Goal: Information Seeking & Learning: Learn about a topic

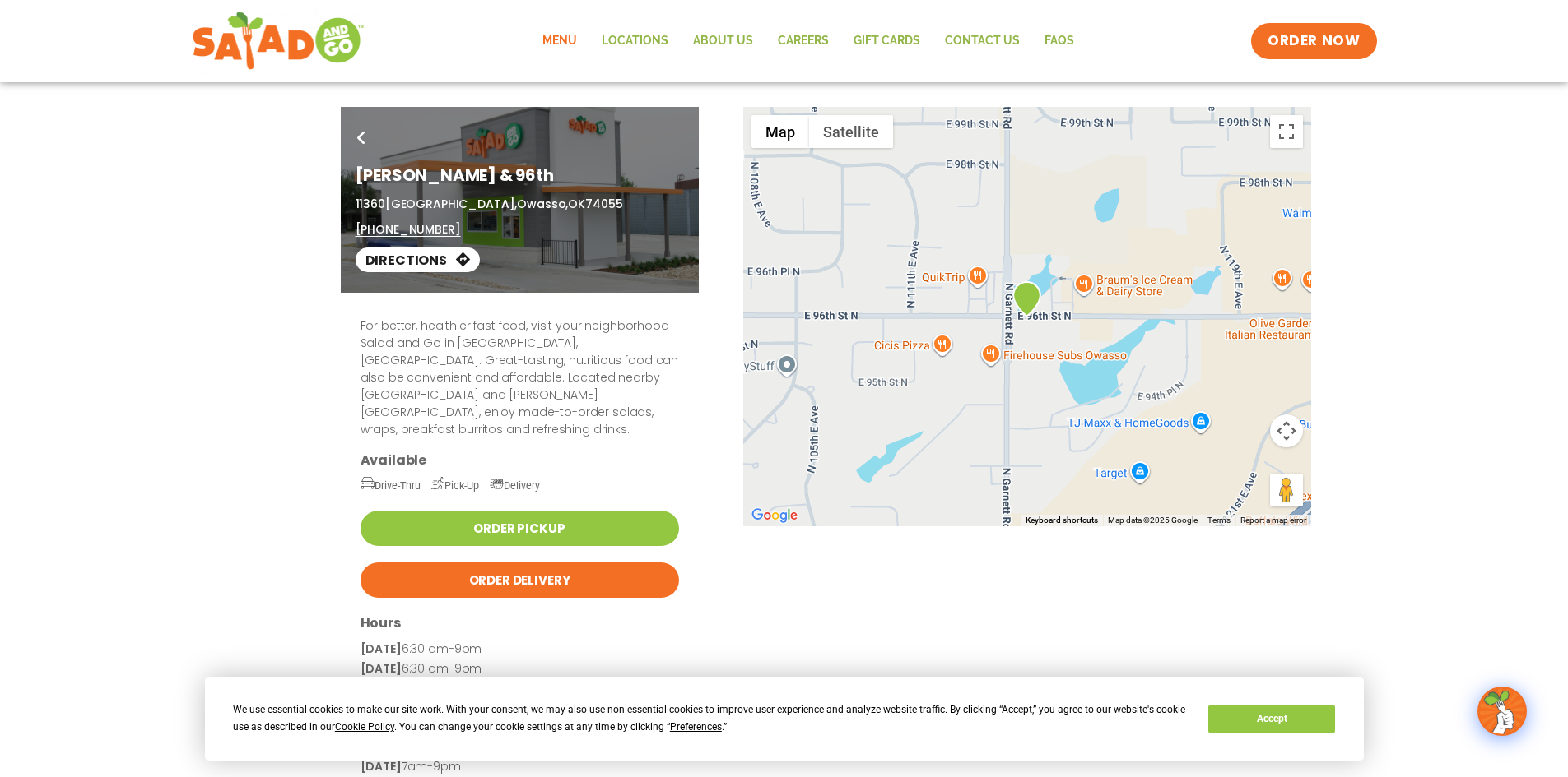
click at [560, 37] on link "Menu" at bounding box center [560, 41] width 59 height 37
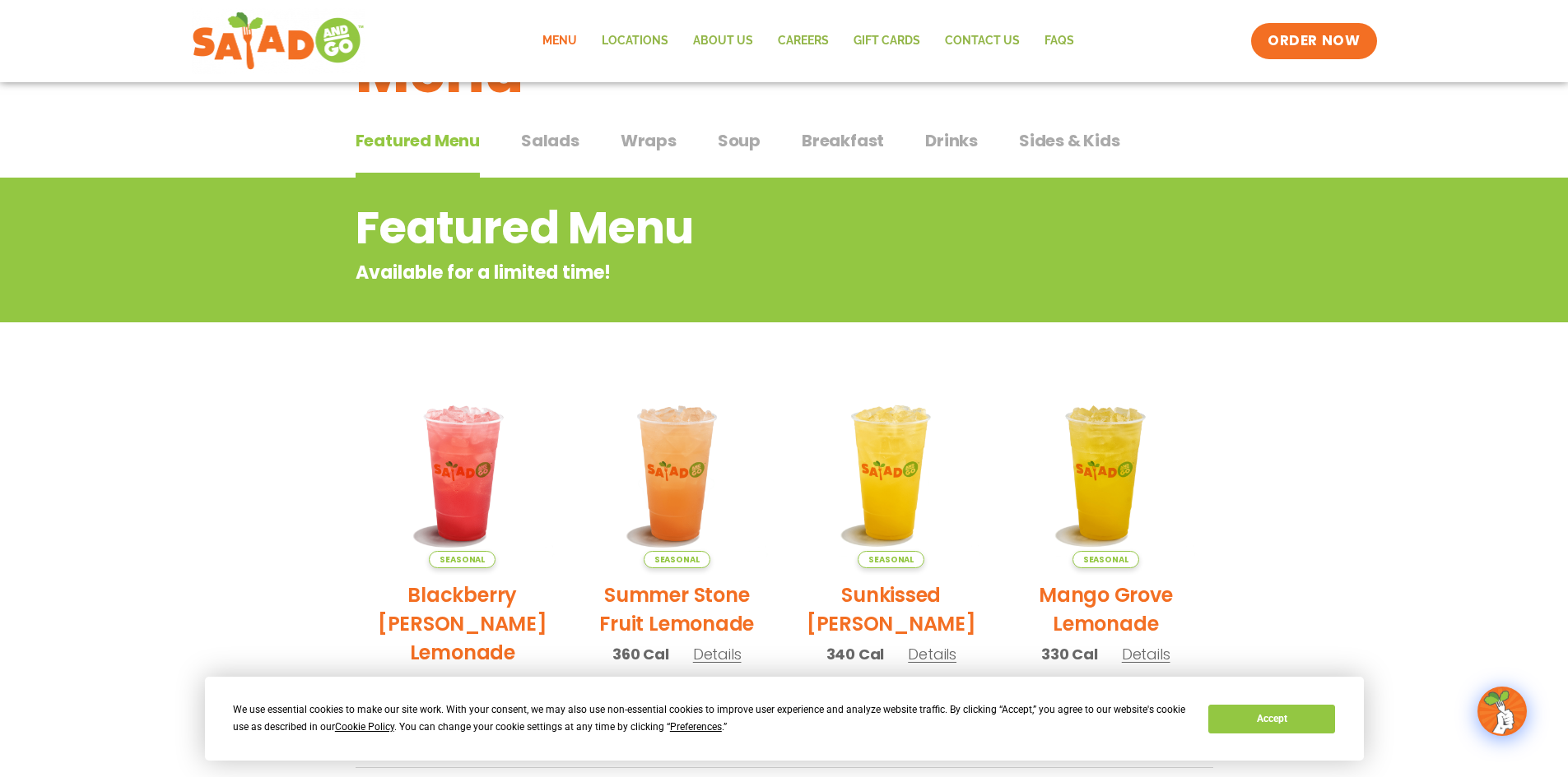
scroll to position [31, 0]
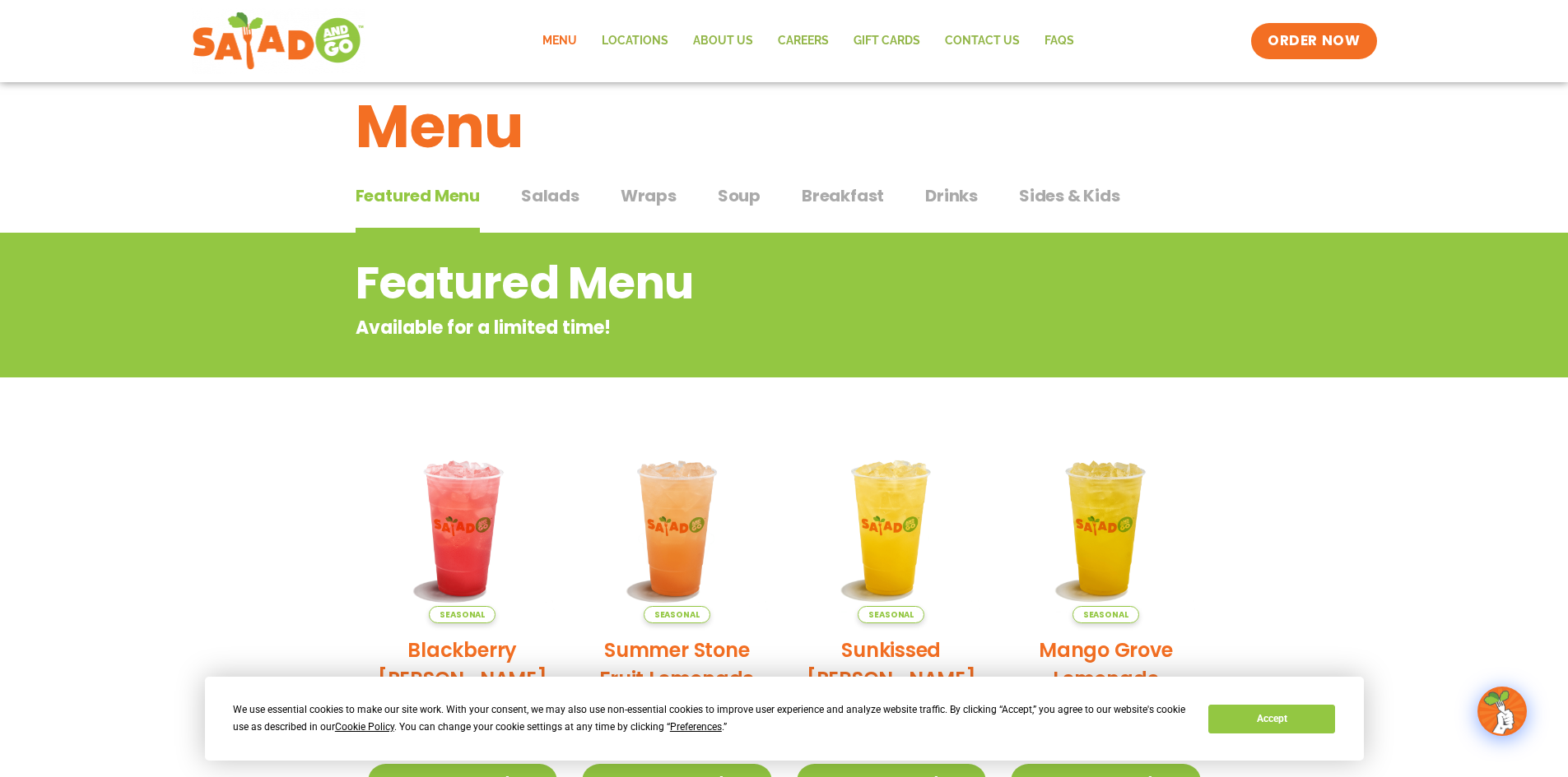
click at [557, 191] on span "Salads" at bounding box center [550, 196] width 58 height 25
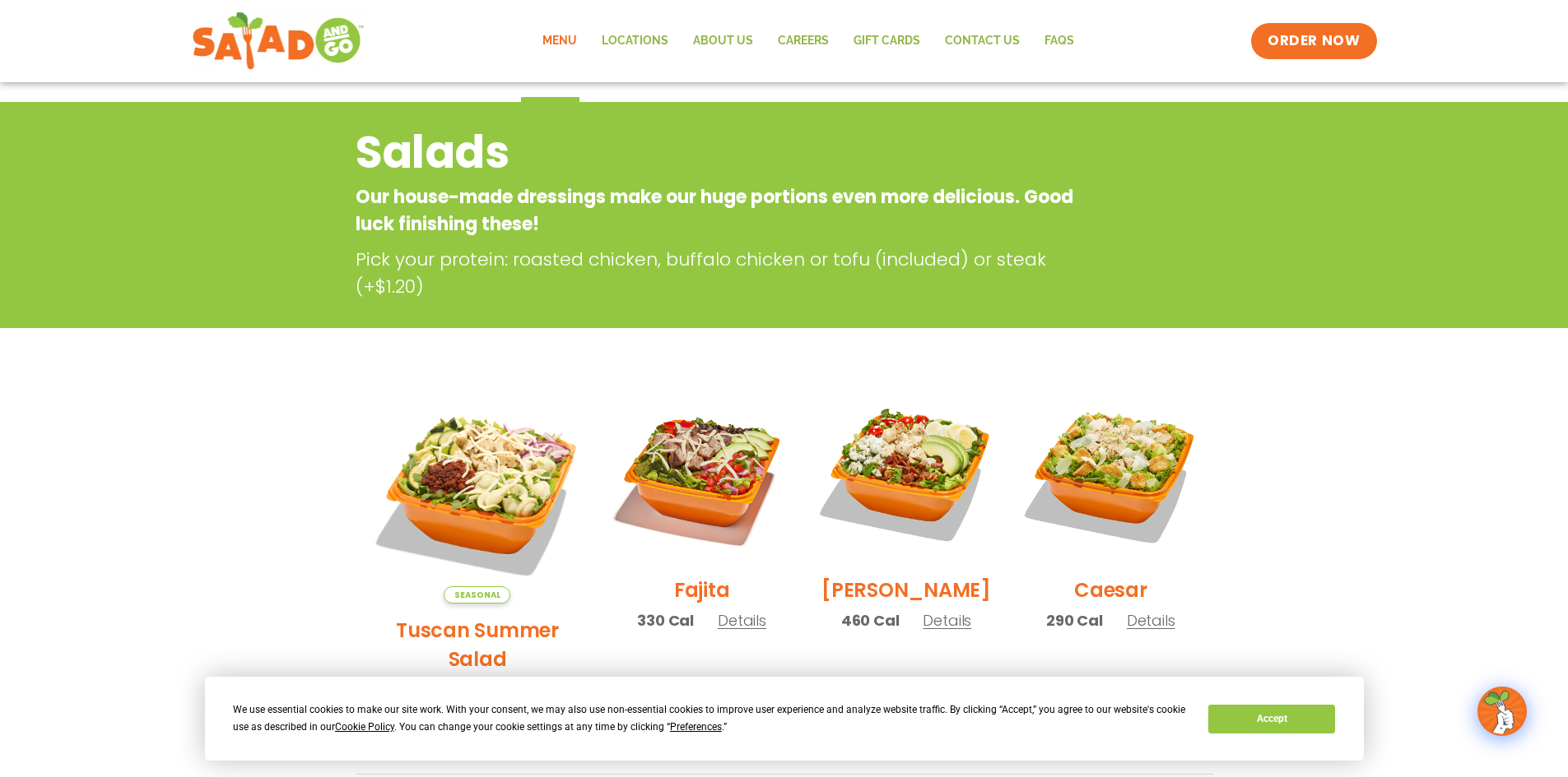
scroll to position [195, 0]
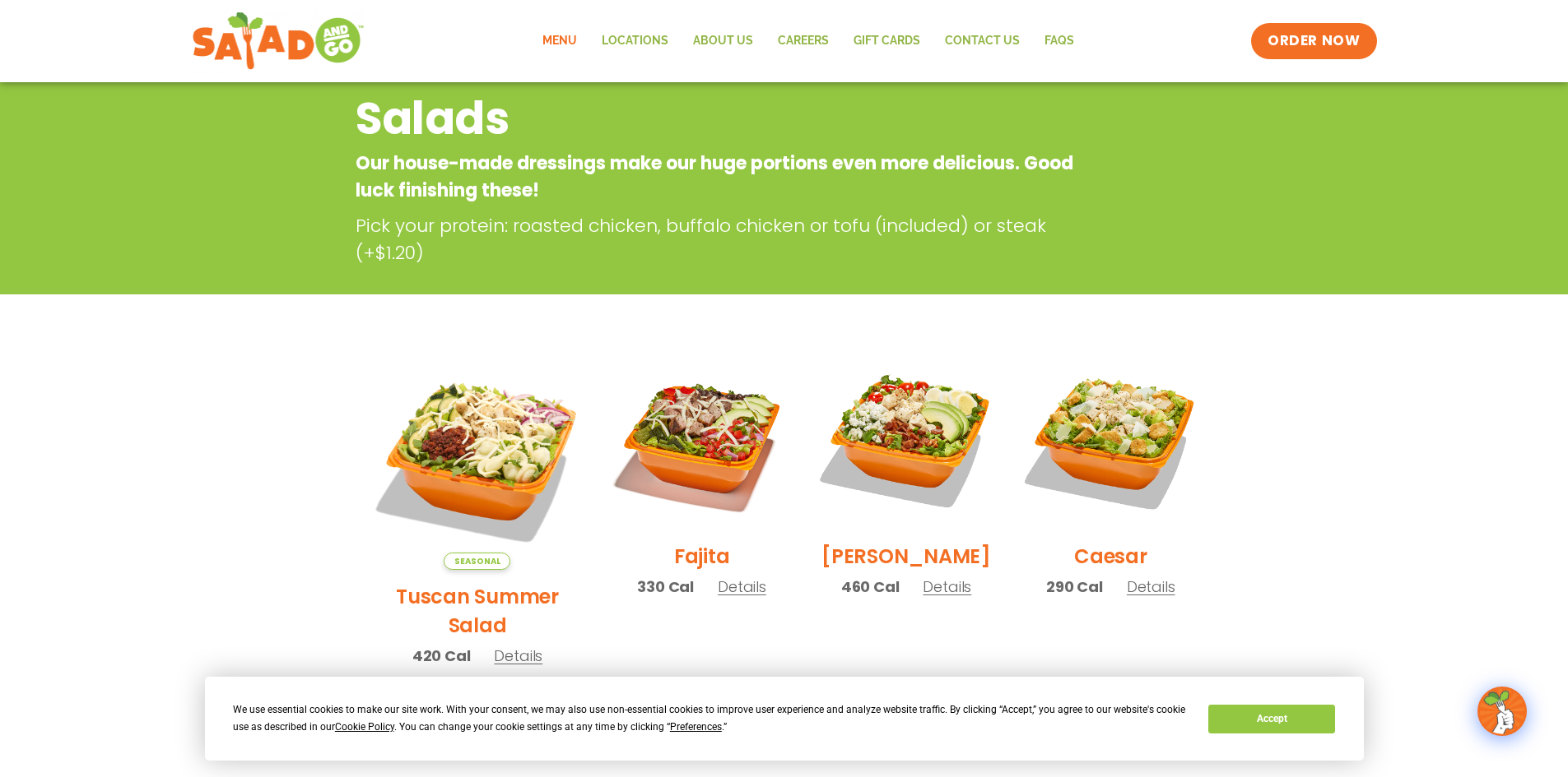
click at [1378, 397] on section "Salads Our house-made dressings make our huge portions even more delicious. Goo…" at bounding box center [784, 743] width 1568 height 1350
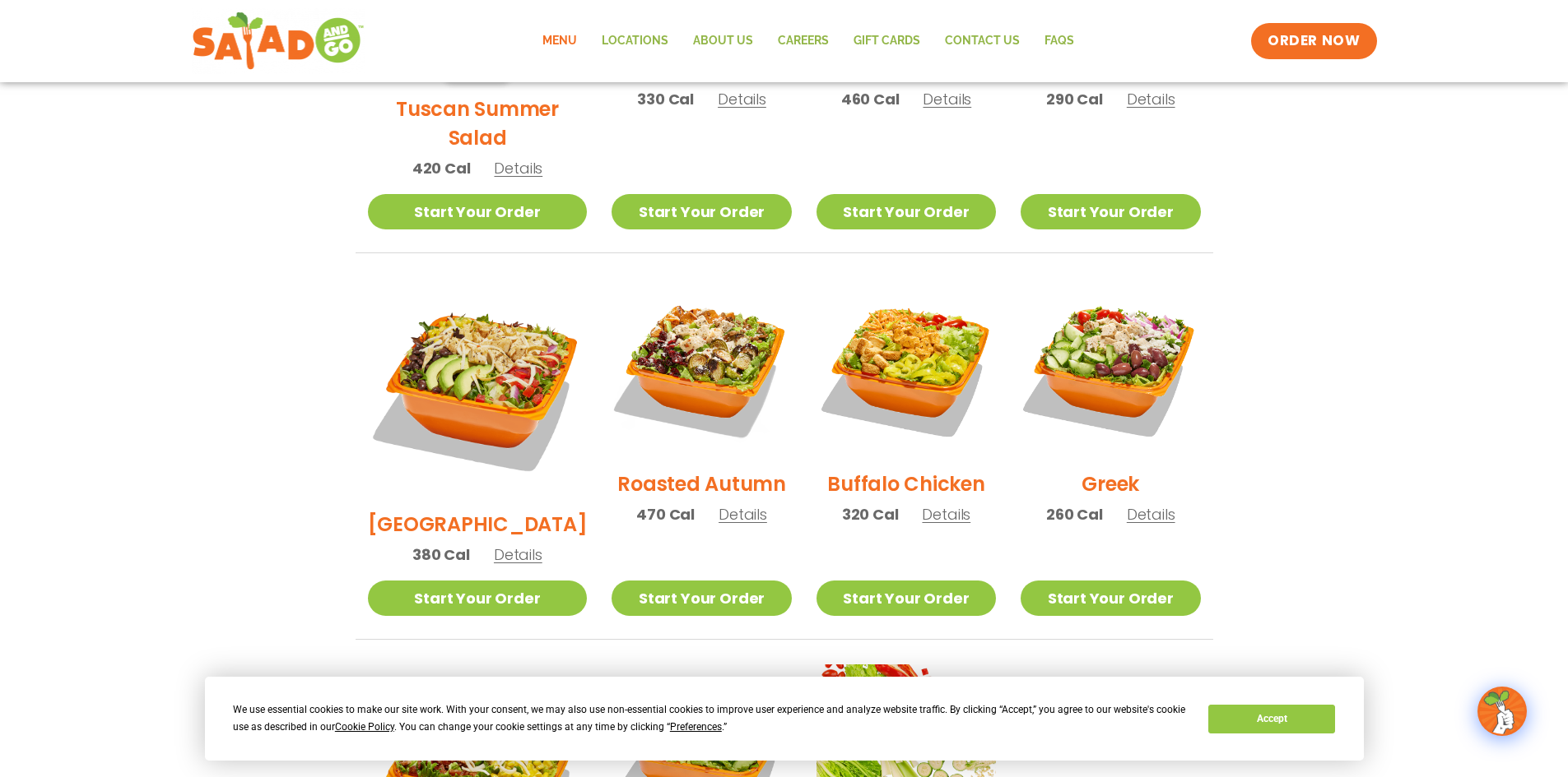
scroll to position [638, 0]
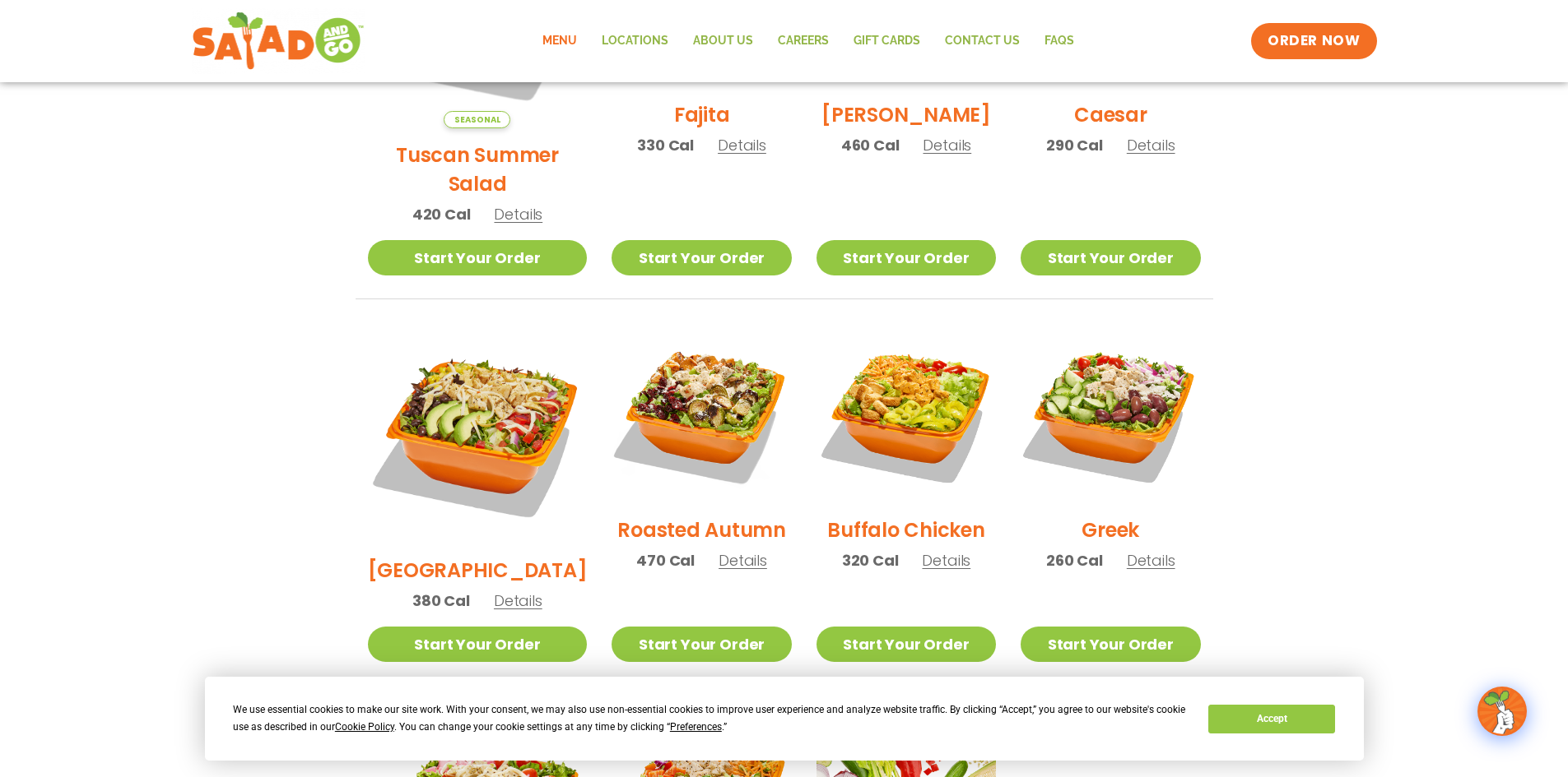
click at [1497, 418] on section "Salads Our house-made dressings make our huge portions even more delicious. Goo…" at bounding box center [784, 349] width 1568 height 1446
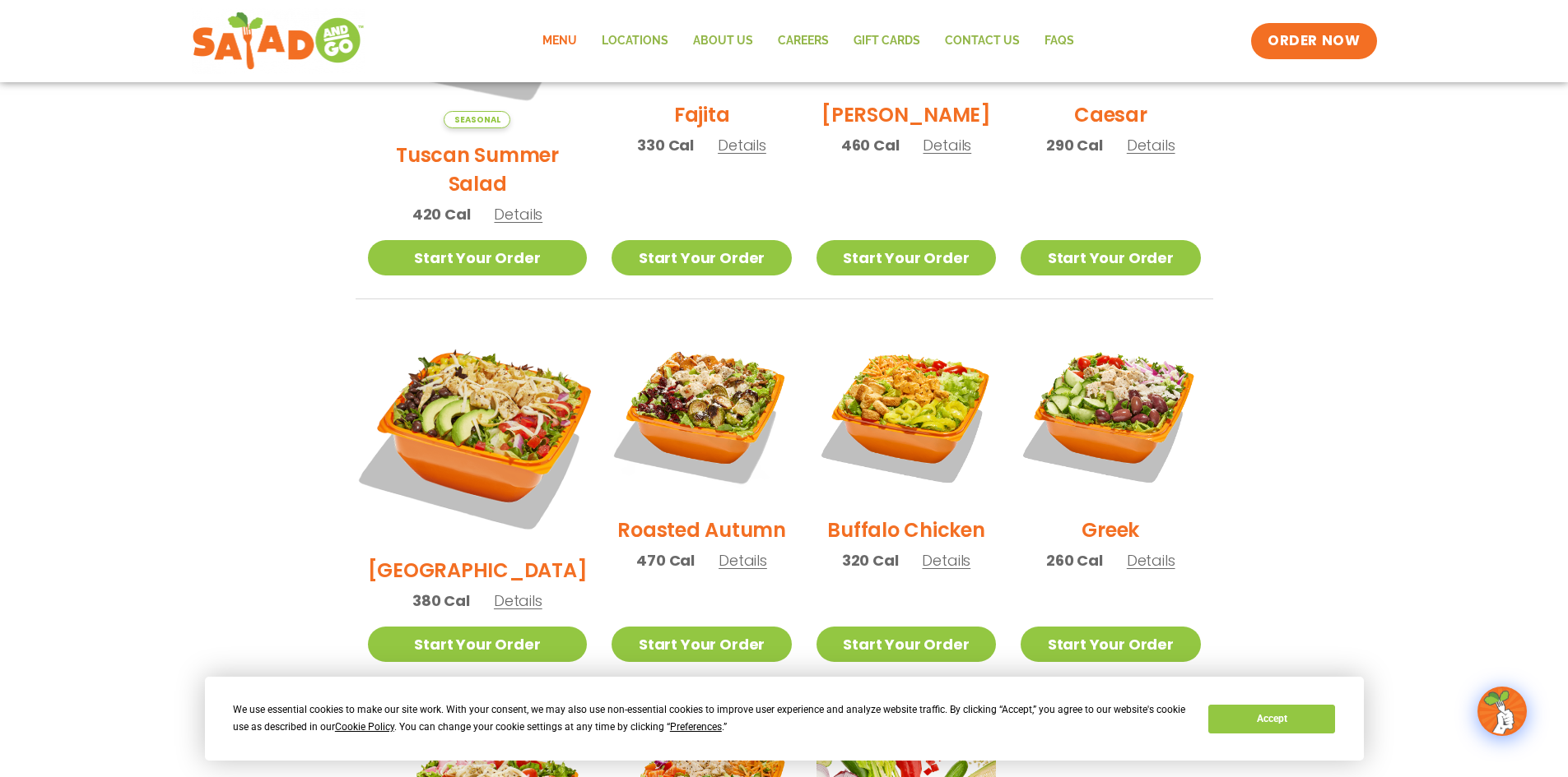
click at [506, 385] on img at bounding box center [477, 434] width 258 height 258
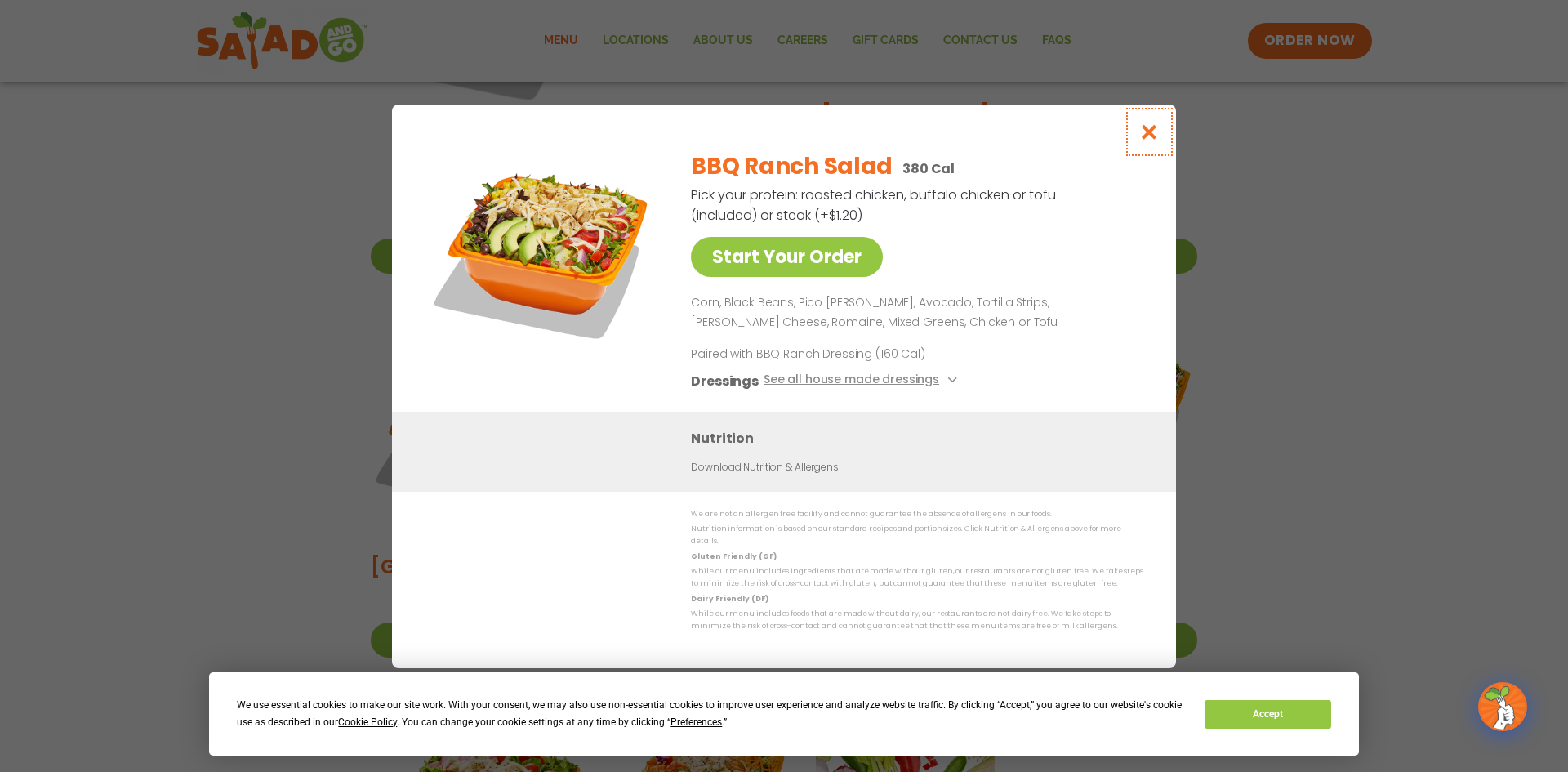
click at [1153, 135] on icon "Close modal" at bounding box center [1149, 131] width 20 height 17
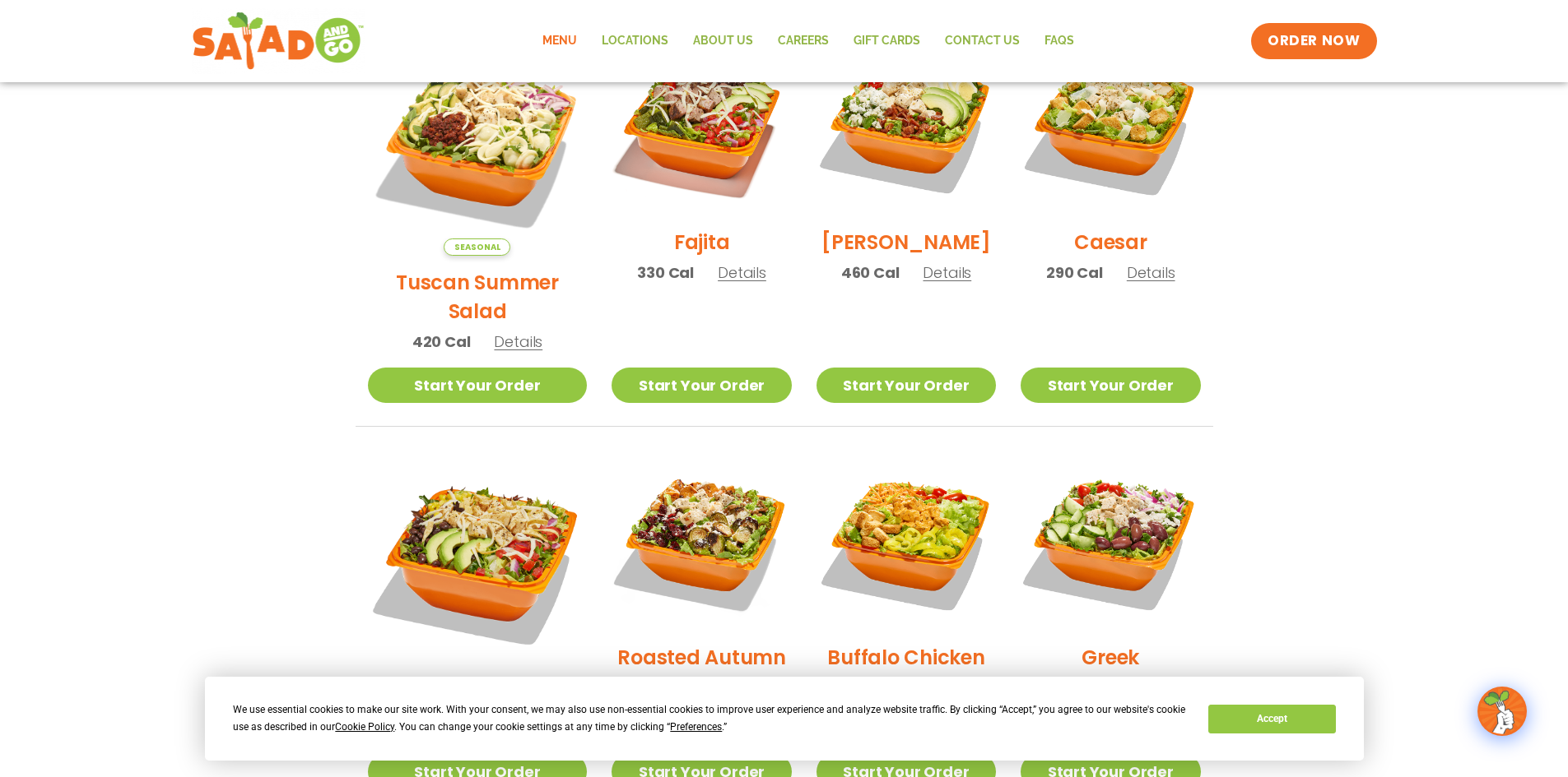
scroll to position [309, 0]
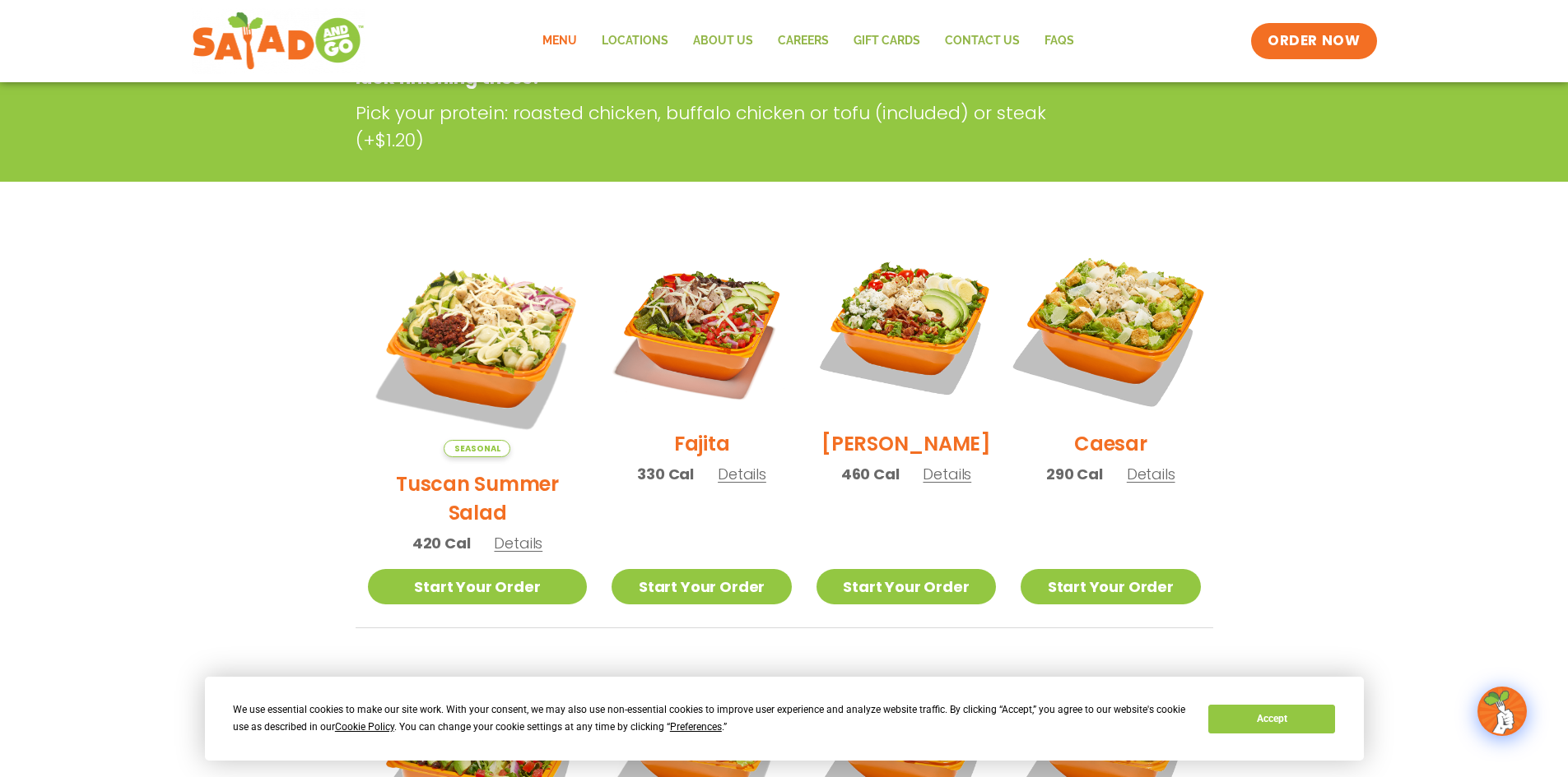
click at [1106, 311] on img at bounding box center [1110, 327] width 211 height 211
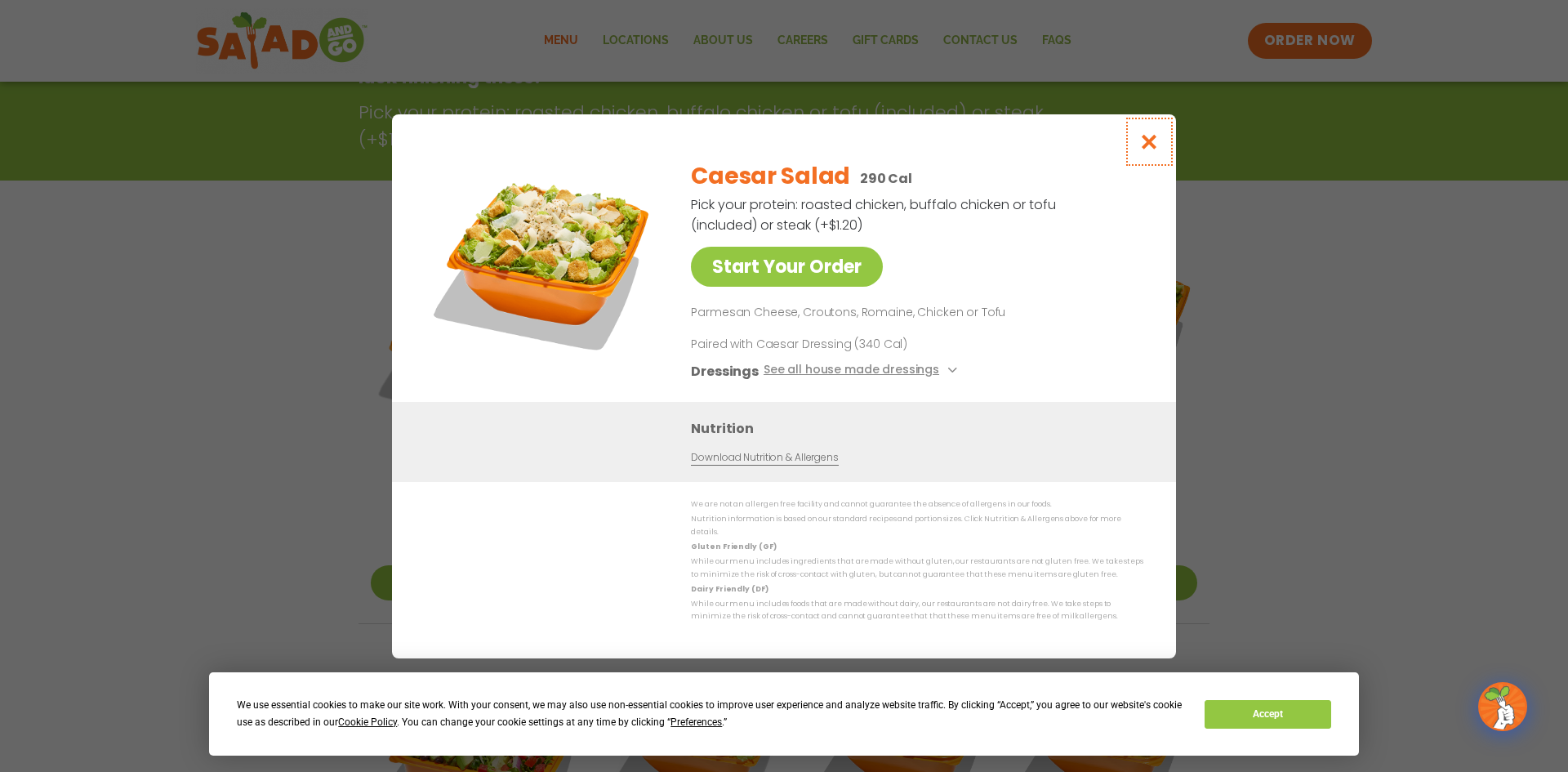
click at [1149, 143] on icon "Close modal" at bounding box center [1149, 141] width 20 height 17
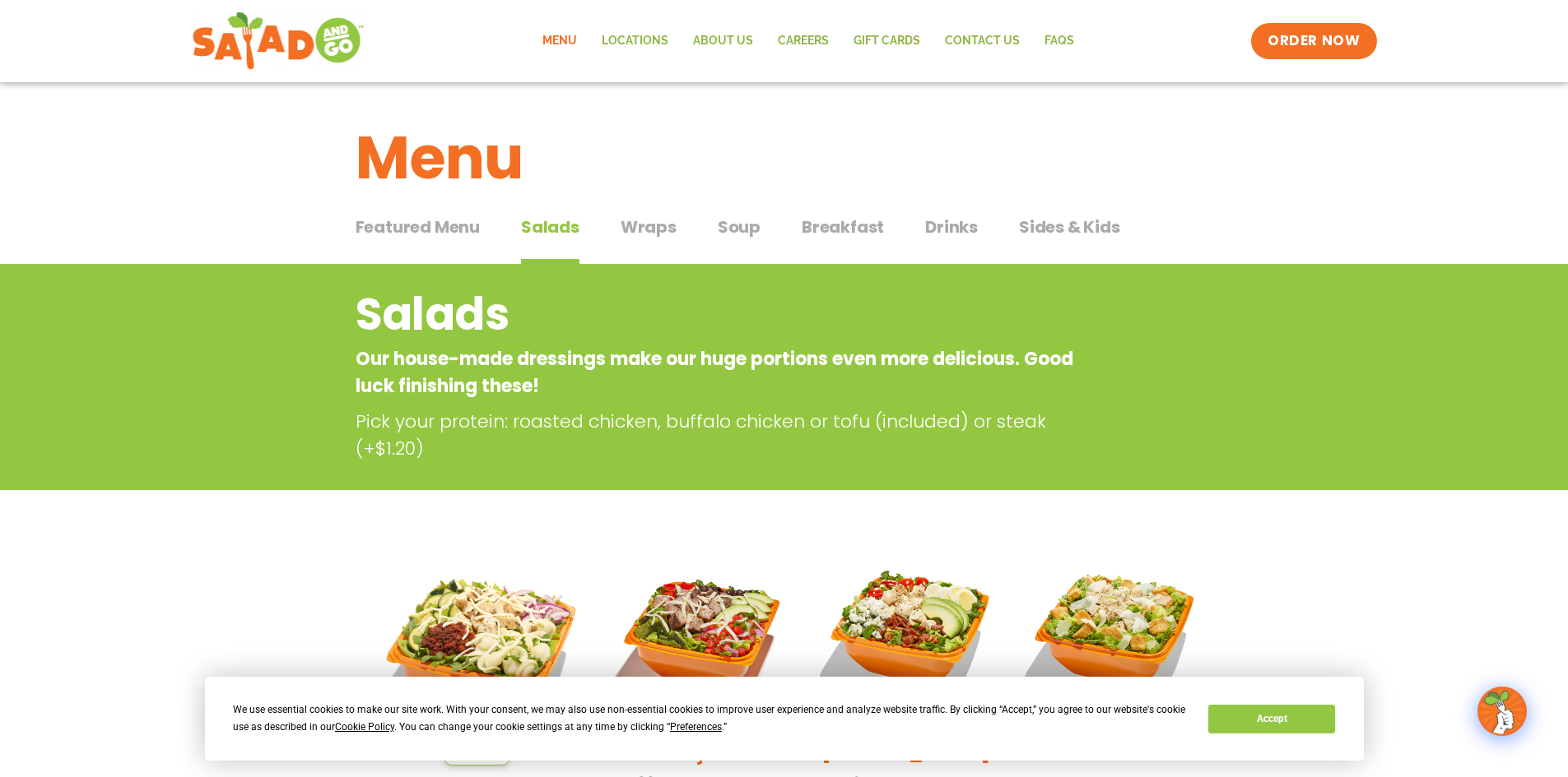
scroll to position [164, 0]
